Goal: Task Accomplishment & Management: Use online tool/utility

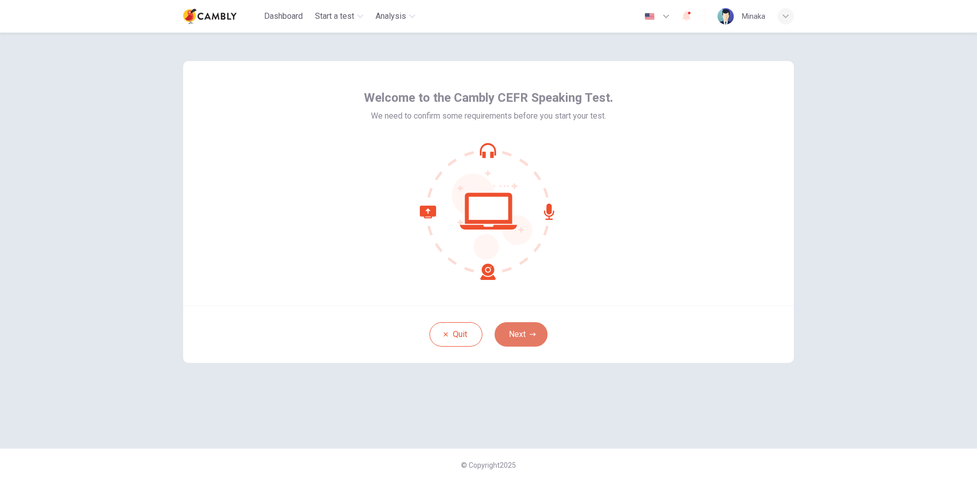
click at [518, 332] on button "Next" at bounding box center [521, 334] width 53 height 24
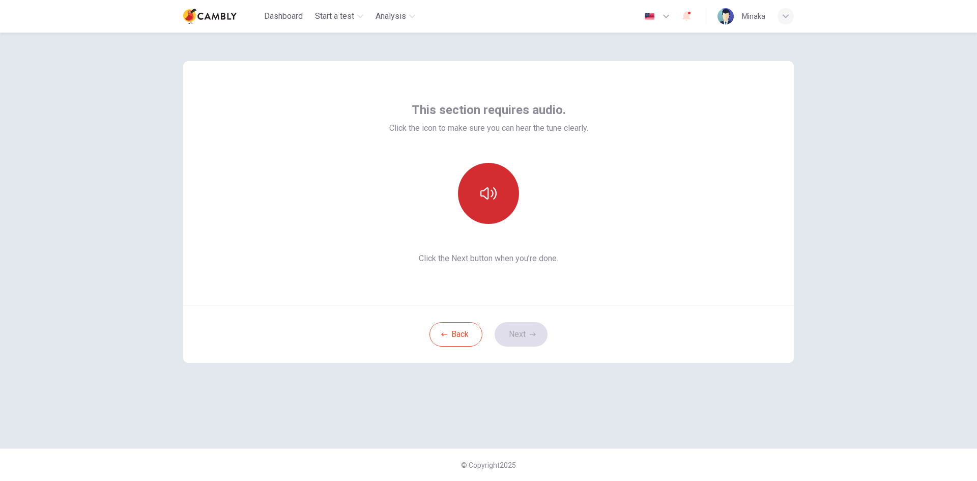
click at [494, 195] on icon "button" at bounding box center [488, 193] width 16 height 16
click at [494, 201] on icon "button" at bounding box center [488, 193] width 16 height 16
click at [489, 203] on button "button" at bounding box center [488, 193] width 61 height 61
click at [489, 205] on button "button" at bounding box center [488, 193] width 61 height 61
click at [489, 204] on button "button" at bounding box center [488, 193] width 61 height 61
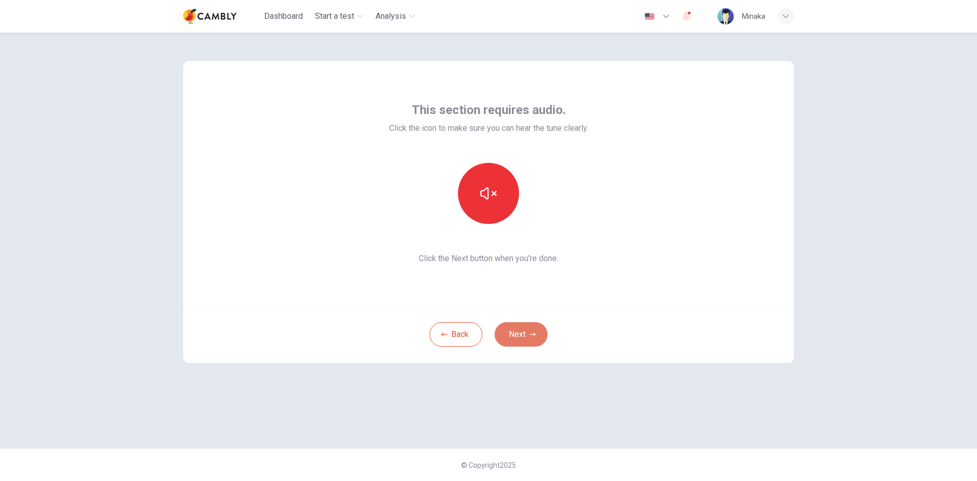
click at [534, 337] on icon "button" at bounding box center [533, 334] width 6 height 6
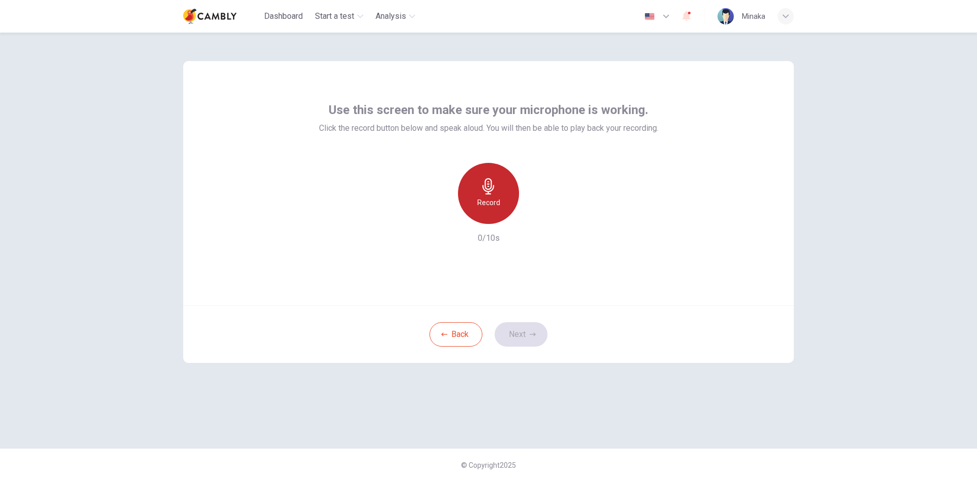
click at [483, 204] on h6 "Record" at bounding box center [488, 202] width 23 height 12
click at [481, 209] on div "Stop" at bounding box center [488, 193] width 61 height 61
click at [531, 217] on icon "button" at bounding box center [535, 216] width 10 height 10
click at [530, 271] on div "Use this screen to make sure your microphone is working. Click the record butto…" at bounding box center [488, 183] width 611 height 244
click at [523, 340] on button "Next" at bounding box center [521, 334] width 53 height 24
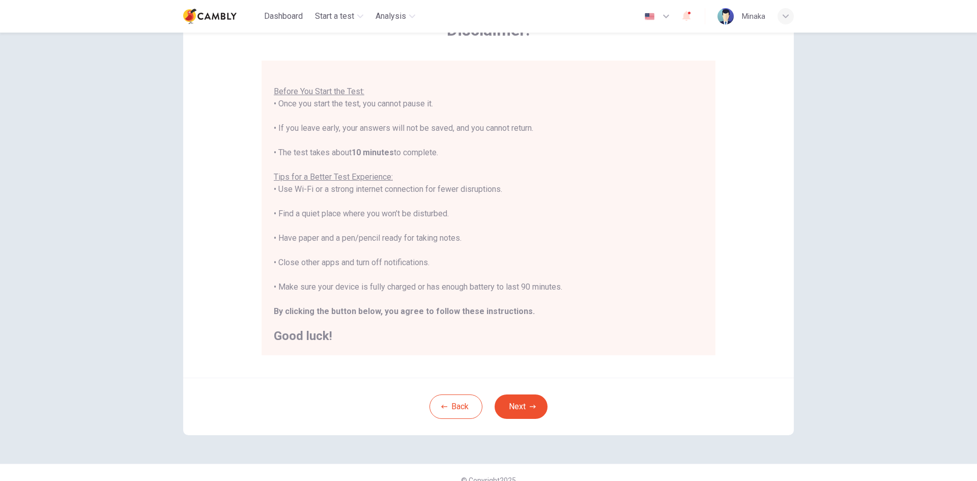
scroll to position [85, 0]
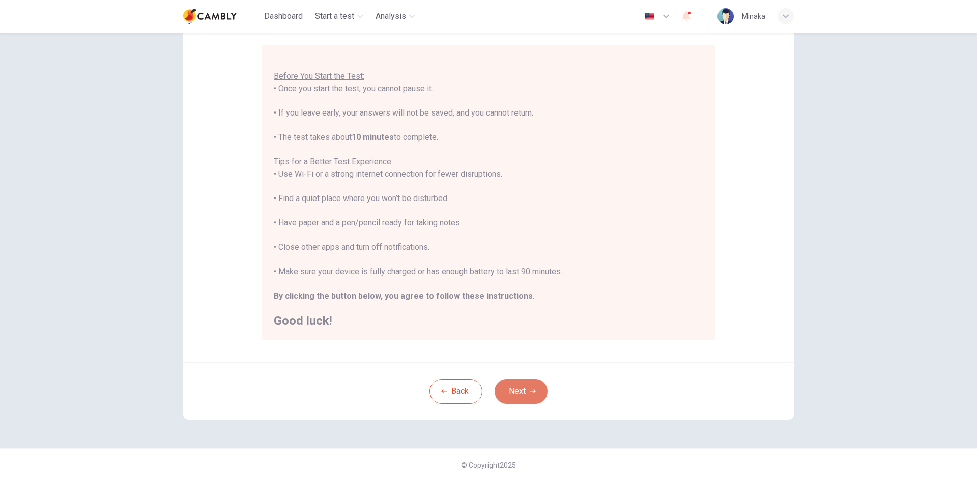
click at [522, 402] on button "Next" at bounding box center [521, 391] width 53 height 24
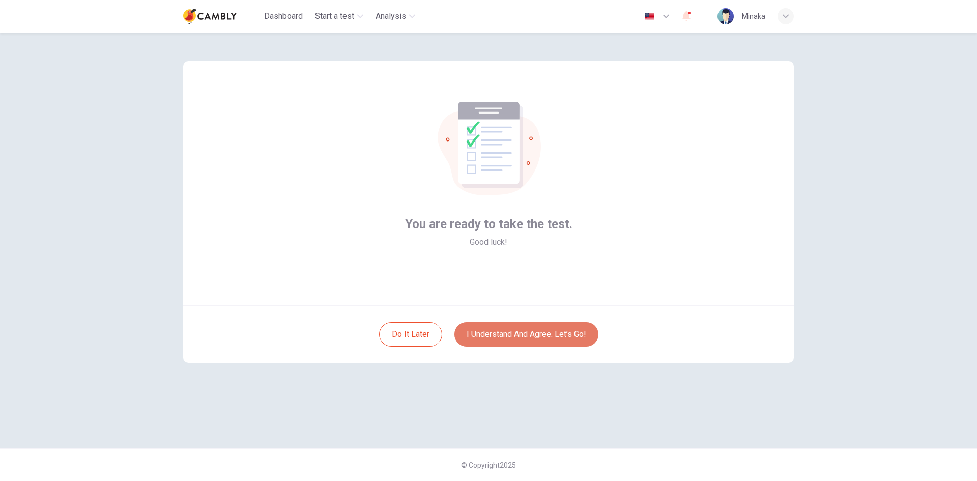
click at [512, 341] on button "I understand and agree. Let’s go!" at bounding box center [526, 334] width 144 height 24
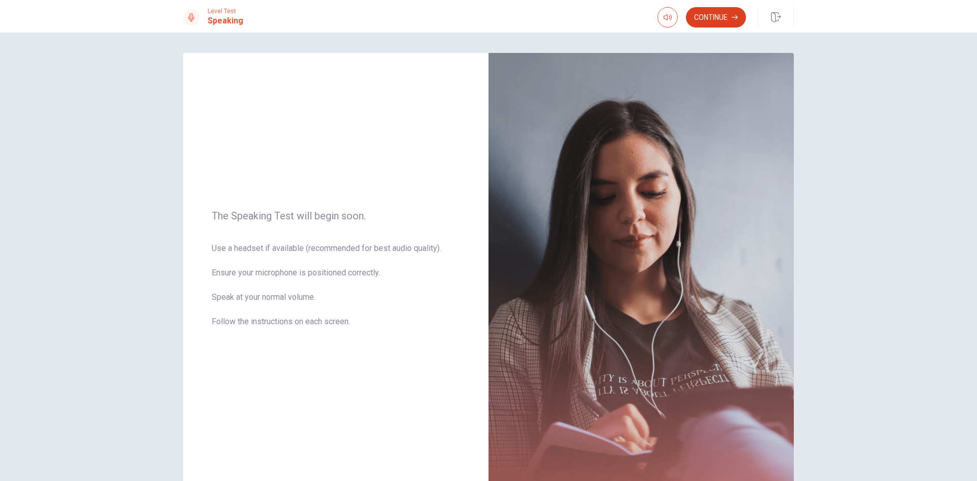
click at [735, 16] on icon "button" at bounding box center [735, 17] width 6 height 6
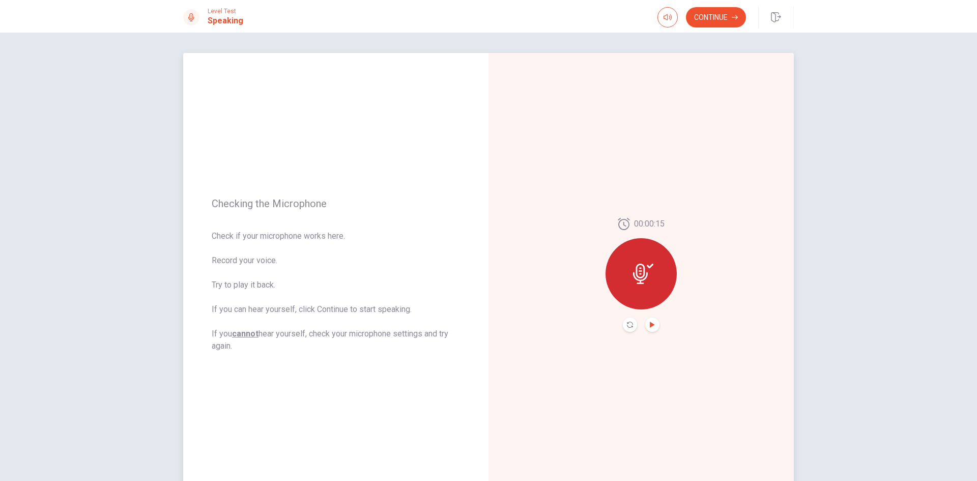
click at [650, 324] on icon "Play Audio" at bounding box center [652, 325] width 5 height 6
click at [726, 19] on button "Continue" at bounding box center [716, 17] width 60 height 20
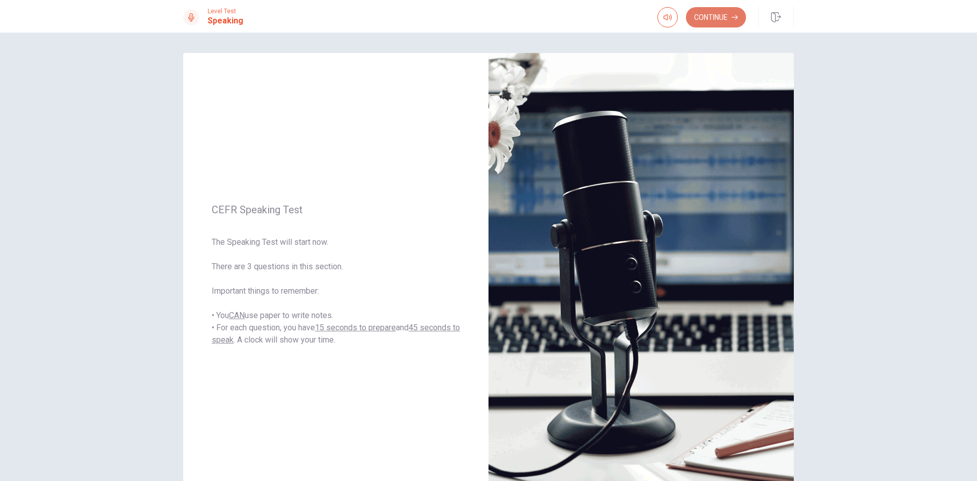
click at [711, 27] on button "Continue" at bounding box center [716, 17] width 60 height 20
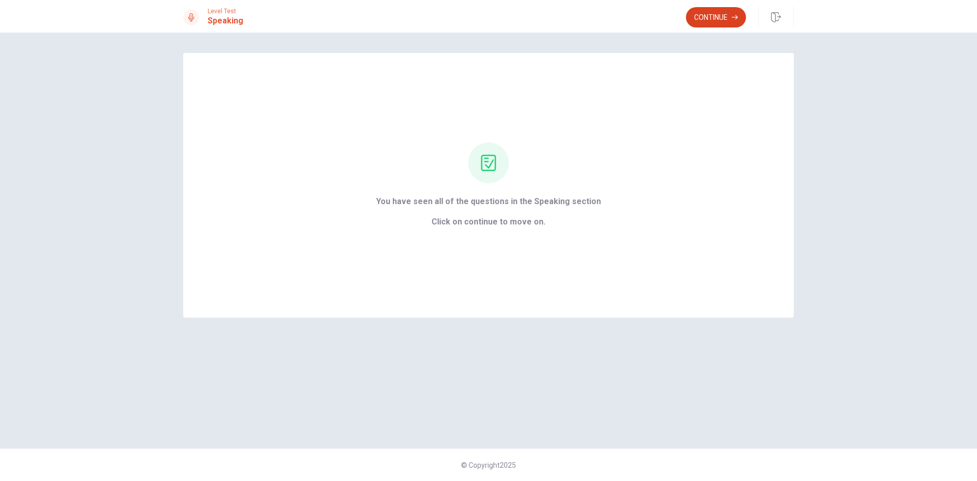
click at [728, 24] on button "Continue" at bounding box center [716, 17] width 60 height 20
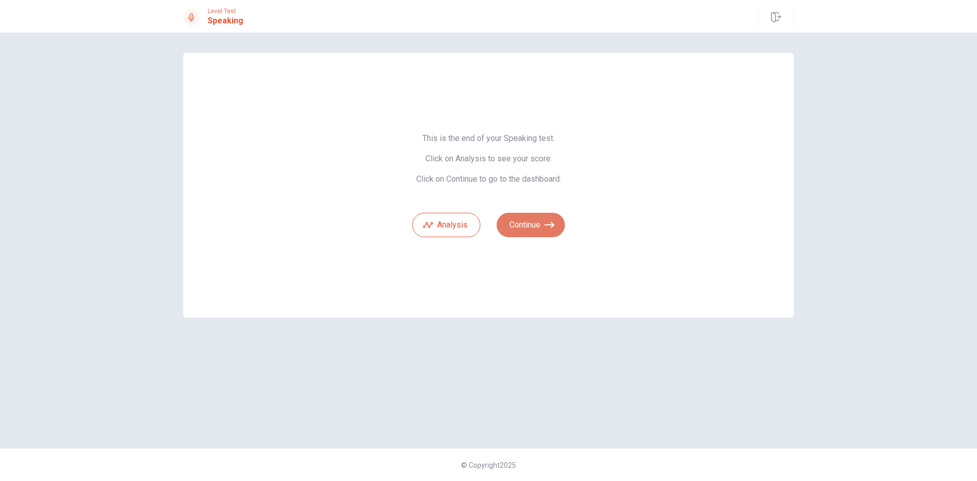
click at [535, 233] on button "Continue" at bounding box center [531, 225] width 68 height 24
